Goal: Check status: Check status

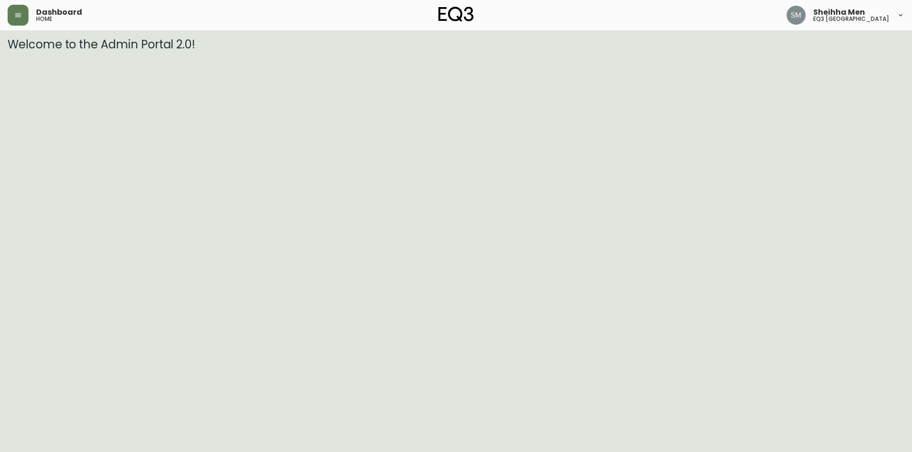
click at [454, 15] on img at bounding box center [455, 14] width 35 height 15
click at [445, 13] on img at bounding box center [455, 14] width 35 height 15
click at [11, 11] on button "button" at bounding box center [18, 15] width 21 height 21
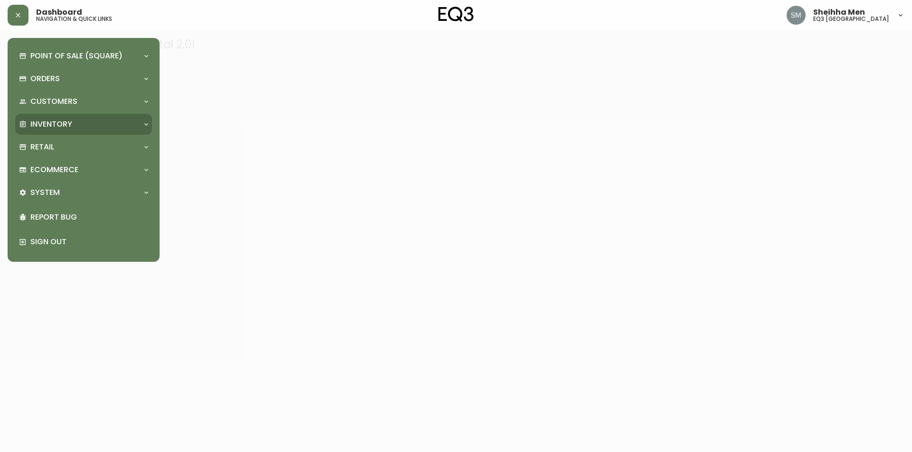
click at [75, 121] on div "Inventory" at bounding box center [79, 124] width 120 height 10
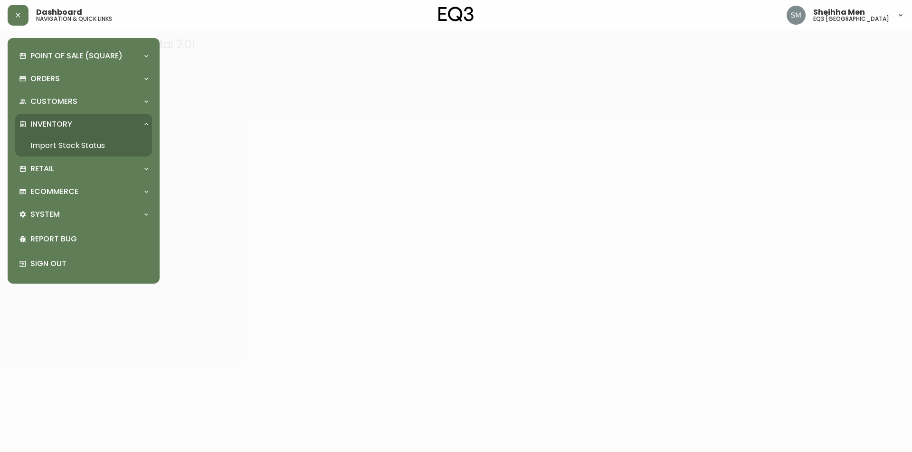
click at [94, 148] on link "Import Stock Status" at bounding box center [83, 146] width 137 height 22
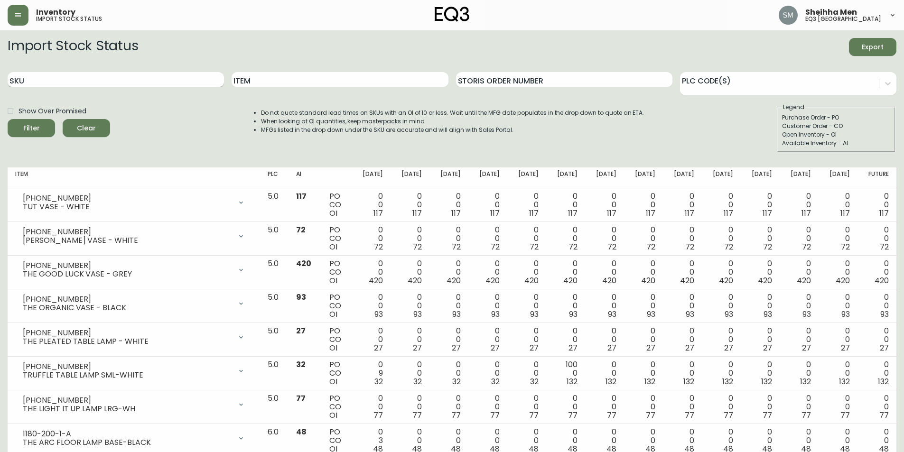
click at [57, 84] on input "SKU" at bounding box center [116, 79] width 217 height 15
paste input "[PHONE_NUMBER]"
type input "[PHONE_NUMBER]"
click at [8, 119] on button "Filter" at bounding box center [31, 128] width 47 height 18
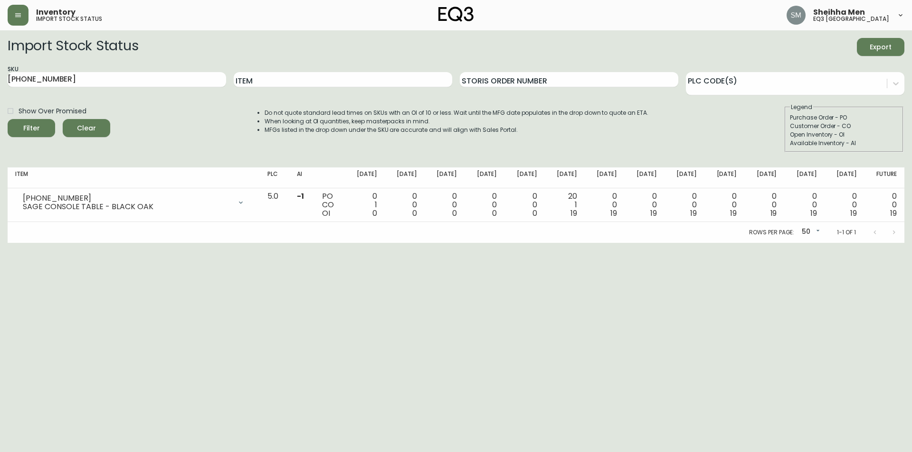
drag, startPoint x: 859, startPoint y: 303, endPoint x: 864, endPoint y: 300, distance: 6.2
click at [861, 243] on html "Inventory import stock status Sheihha Men eq3 [GEOGRAPHIC_DATA] Import Stock St…" at bounding box center [456, 121] width 912 height 243
click at [632, 44] on div "Import Stock Status Export" at bounding box center [456, 47] width 896 height 18
